Goal: Information Seeking & Learning: Learn about a topic

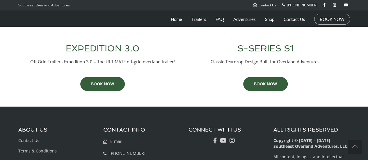
scroll to position [265, 0]
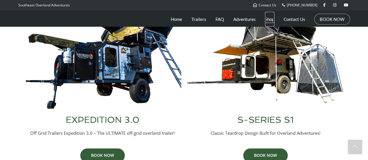
click at [268, 20] on link "Shop" at bounding box center [269, 19] width 9 height 15
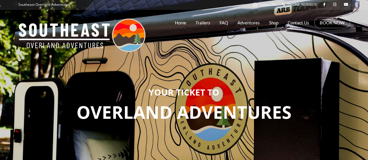
scroll to position [0, 0]
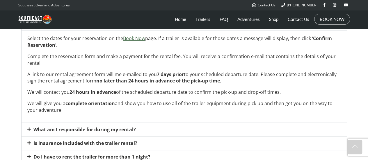
scroll to position [233, 0]
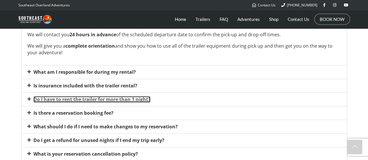
click at [68, 97] on link "Do I have to rent the trailer for more than 1 night?" at bounding box center [91, 99] width 117 height 6
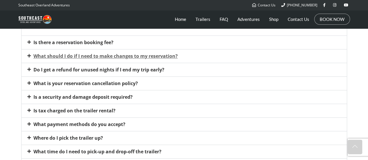
scroll to position [210, 0]
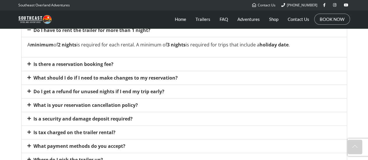
click at [105, 94] on div "Do I get a refund for unused nights if I end my trip early?" at bounding box center [184, 91] width 325 height 13
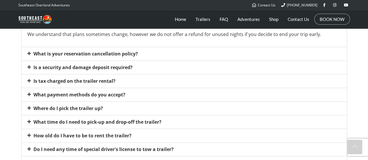
scroll to position [268, 0]
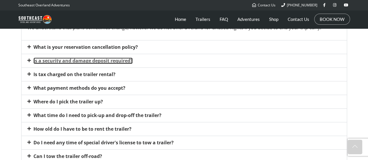
click at [118, 60] on link "Is a security and damage deposit required?" at bounding box center [82, 61] width 99 height 6
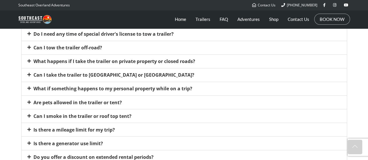
scroll to position [501, 0]
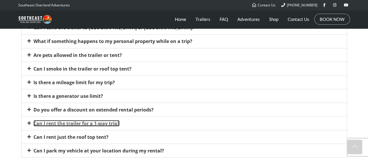
click at [81, 121] on link "Can I rent the trailer for a 1-way trip?" at bounding box center [76, 123] width 86 height 6
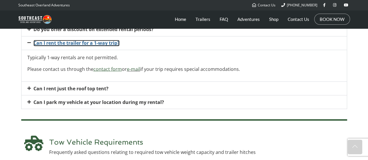
scroll to position [492, 0]
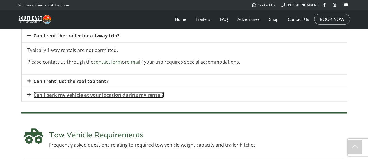
click at [91, 93] on link "Can I park my vehicle at your location during my rental?" at bounding box center [98, 95] width 131 height 6
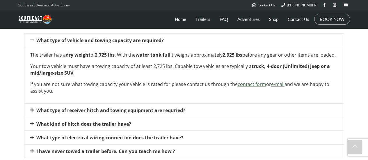
scroll to position [608, 0]
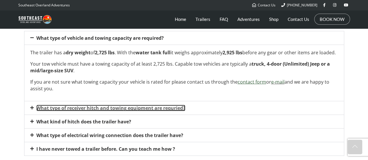
click at [156, 111] on link "What type of receiver hitch and towing equipment are requried?" at bounding box center [110, 108] width 149 height 6
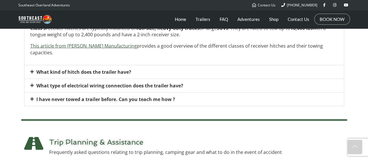
scroll to position [696, 0]
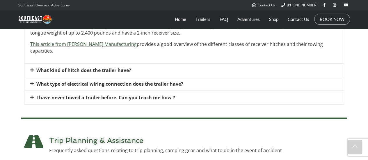
click at [150, 91] on div "I have never towed a trailer before. Can you teach me how ?" at bounding box center [184, 97] width 320 height 13
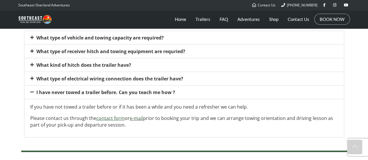
scroll to position [606, 0]
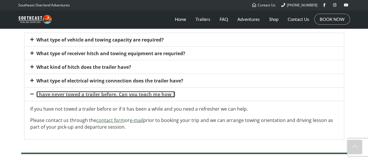
click at [60, 93] on link "I have never towed a trailer before. Can you teach me how ?" at bounding box center [105, 94] width 139 height 6
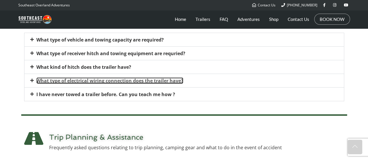
click at [72, 79] on link "What type of electrical wiring connection does the trailer have?" at bounding box center [109, 81] width 147 height 6
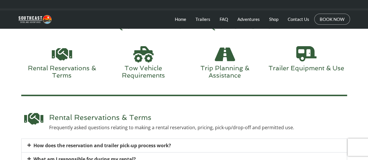
scroll to position [0, 0]
